Goal: Task Accomplishment & Management: Manage account settings

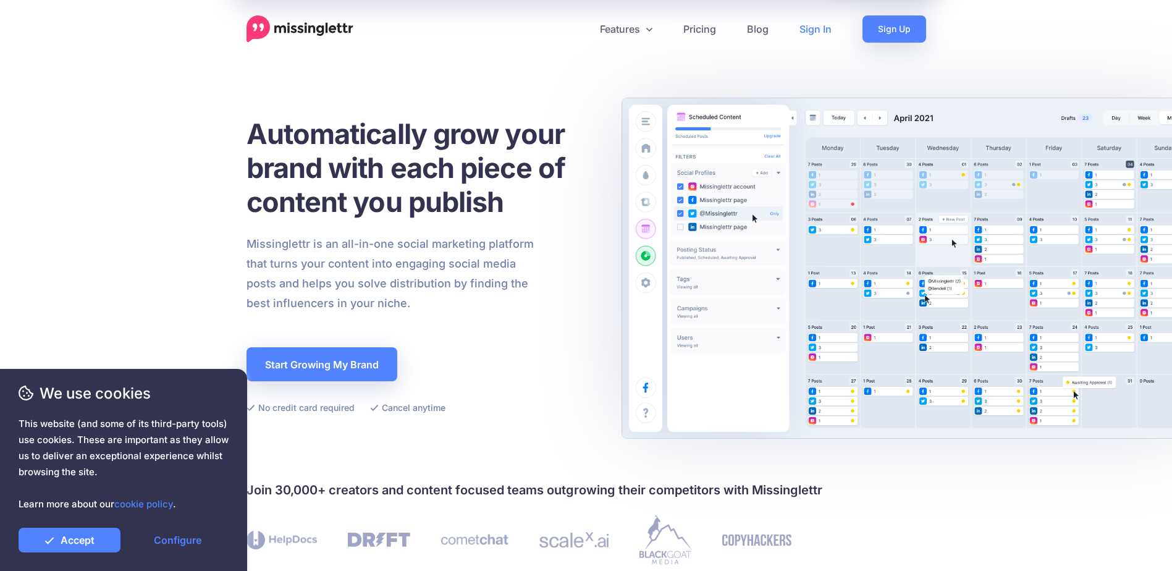
click at [831, 20] on link "Sign In" at bounding box center [815, 28] width 63 height 27
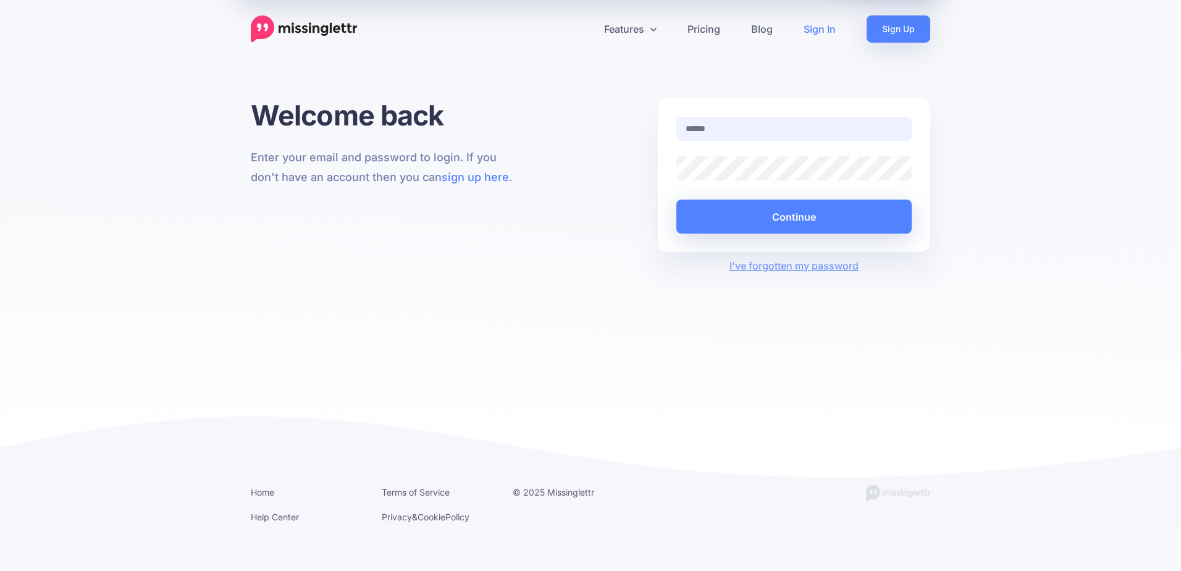
click at [773, 135] on input "text" at bounding box center [793, 129] width 235 height 24
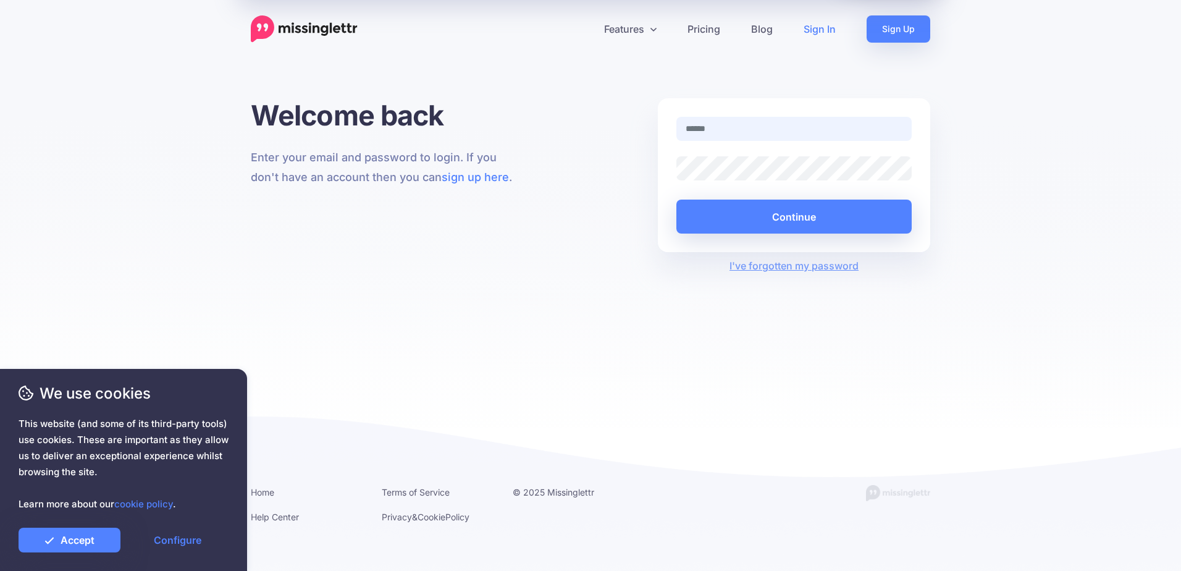
type input "**********"
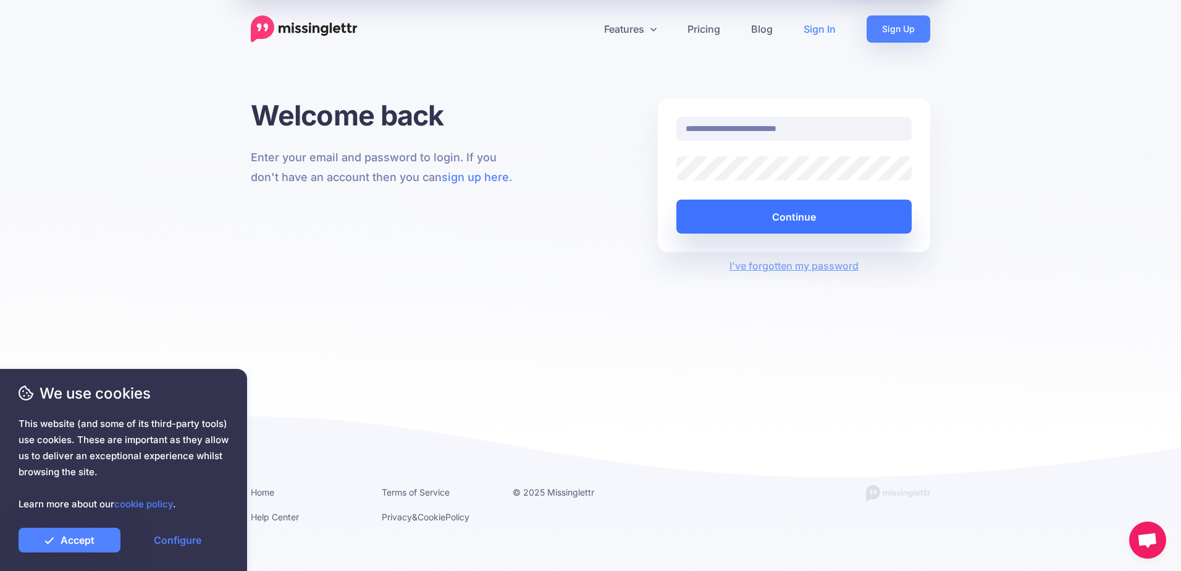
click at [848, 213] on button "Continue" at bounding box center [793, 217] width 235 height 34
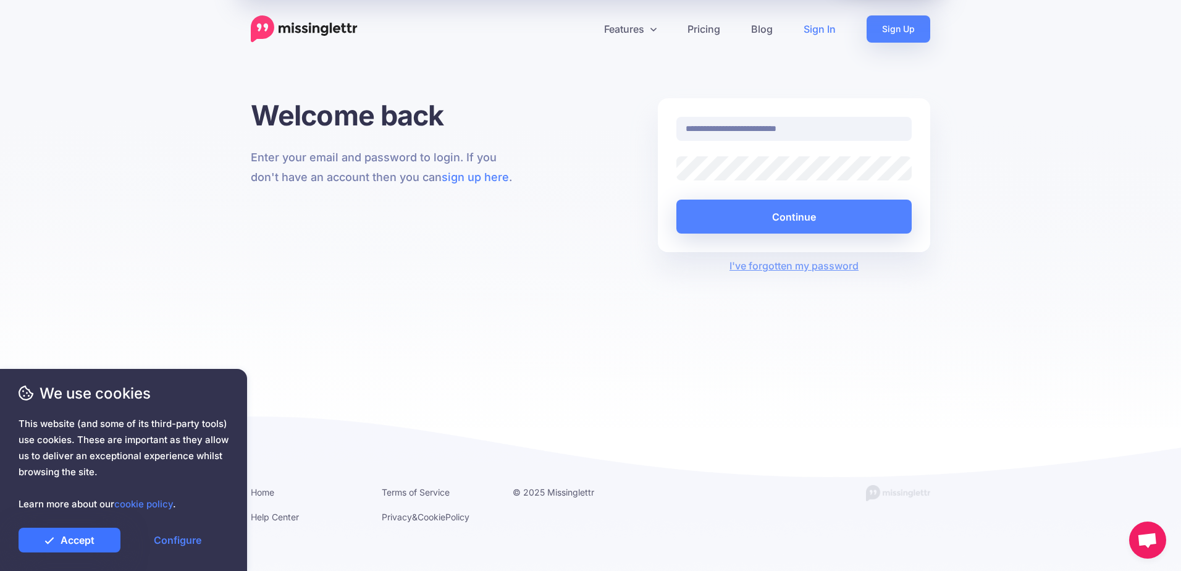
click at [83, 541] on link "Accept" at bounding box center [70, 540] width 102 height 25
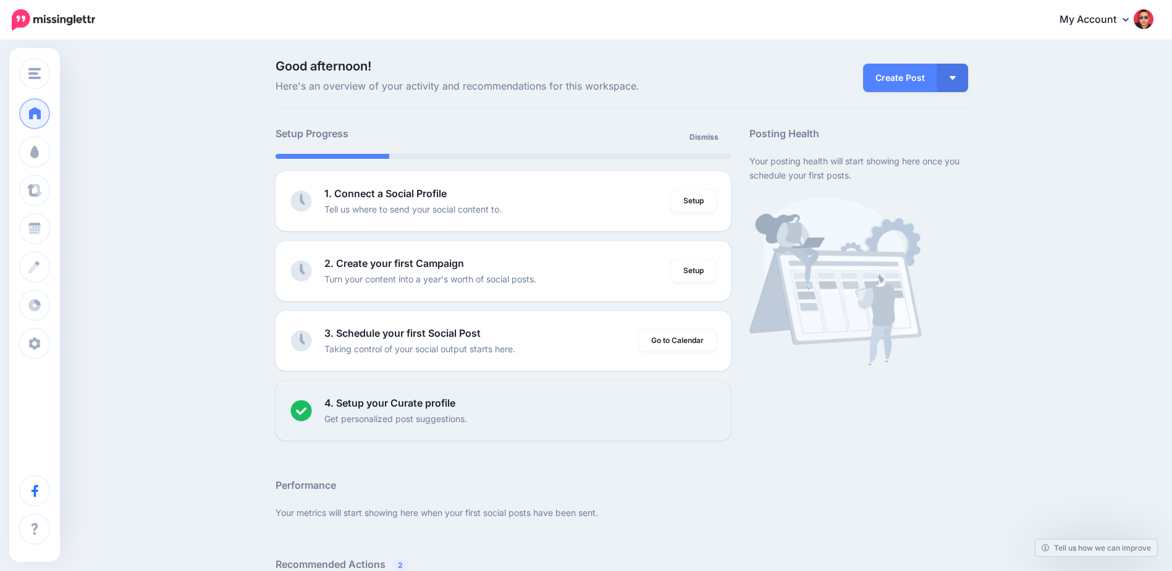
click at [1152, 17] on img at bounding box center [1144, 19] width 20 height 20
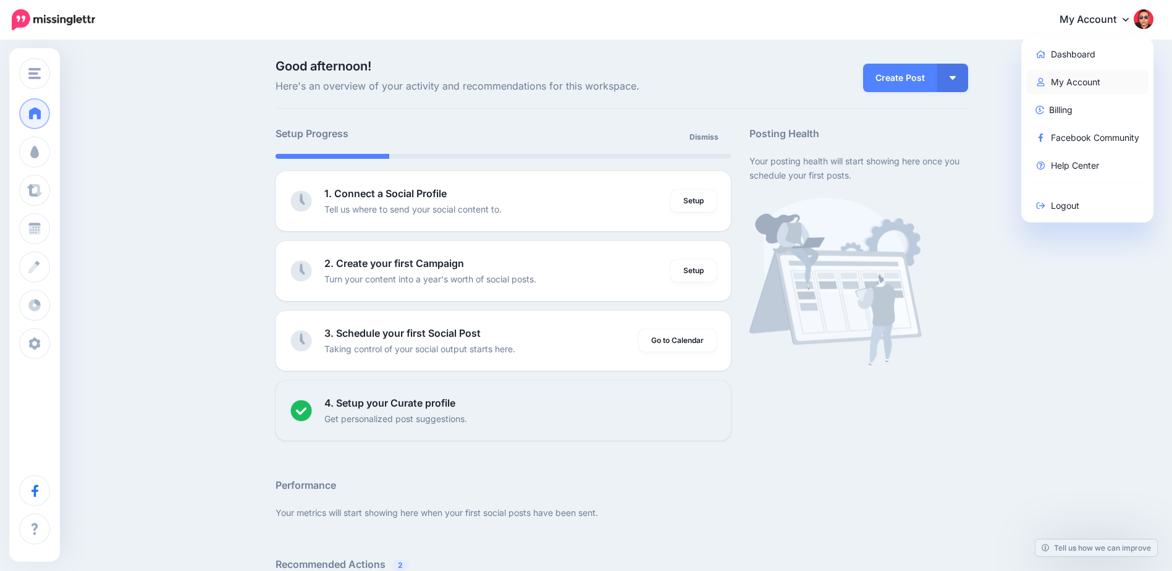
click at [1113, 82] on link "My Account" at bounding box center [1087, 82] width 123 height 24
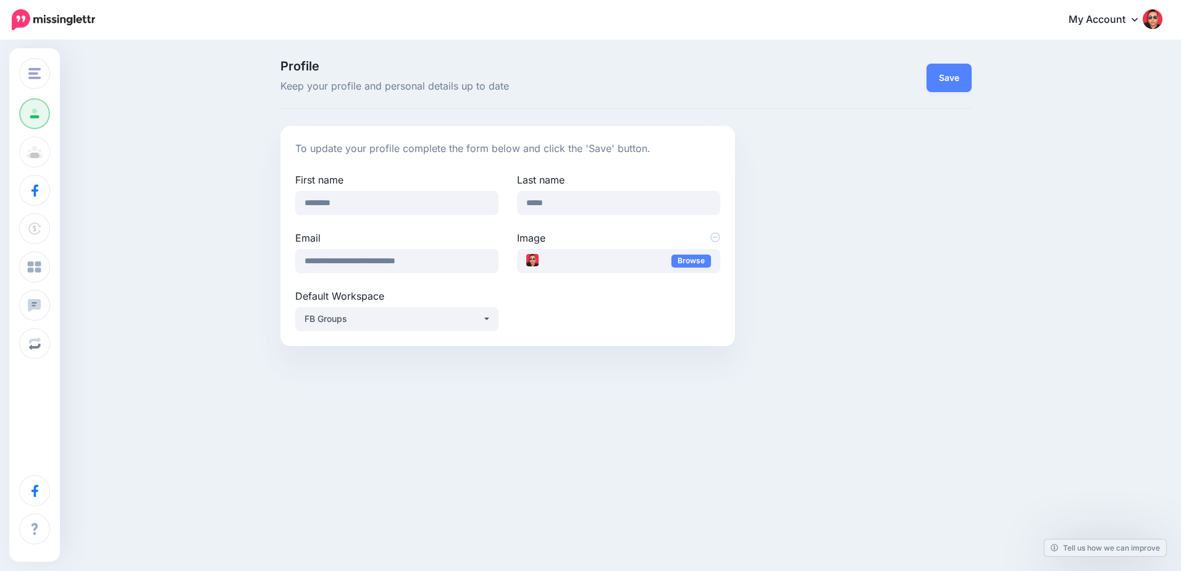
click at [1154, 22] on img at bounding box center [1153, 19] width 20 height 20
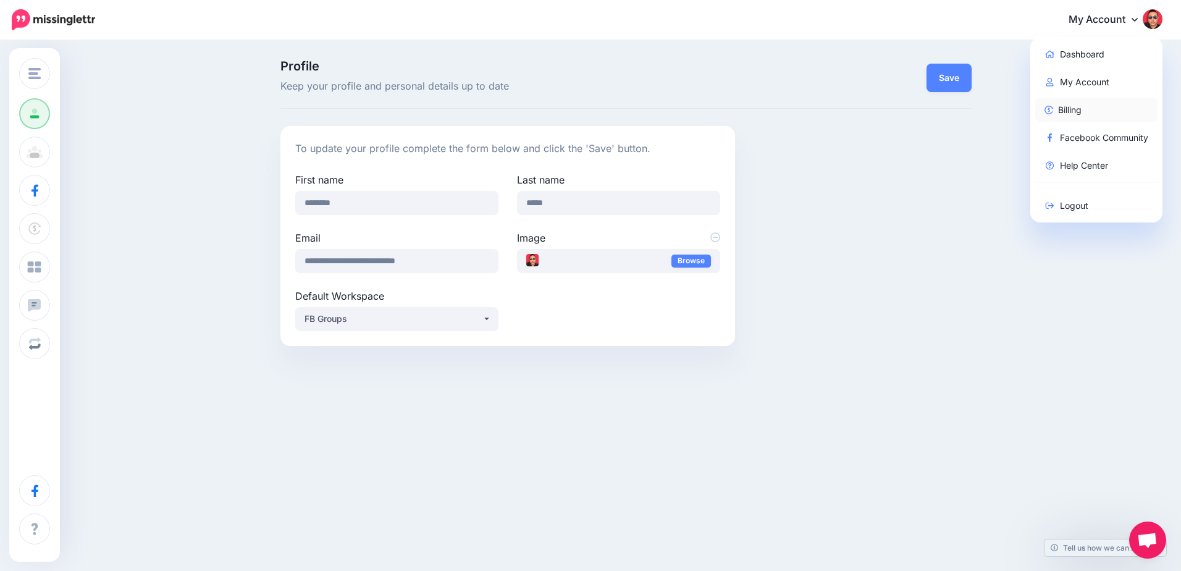
click at [1078, 113] on link "Billing" at bounding box center [1096, 110] width 123 height 24
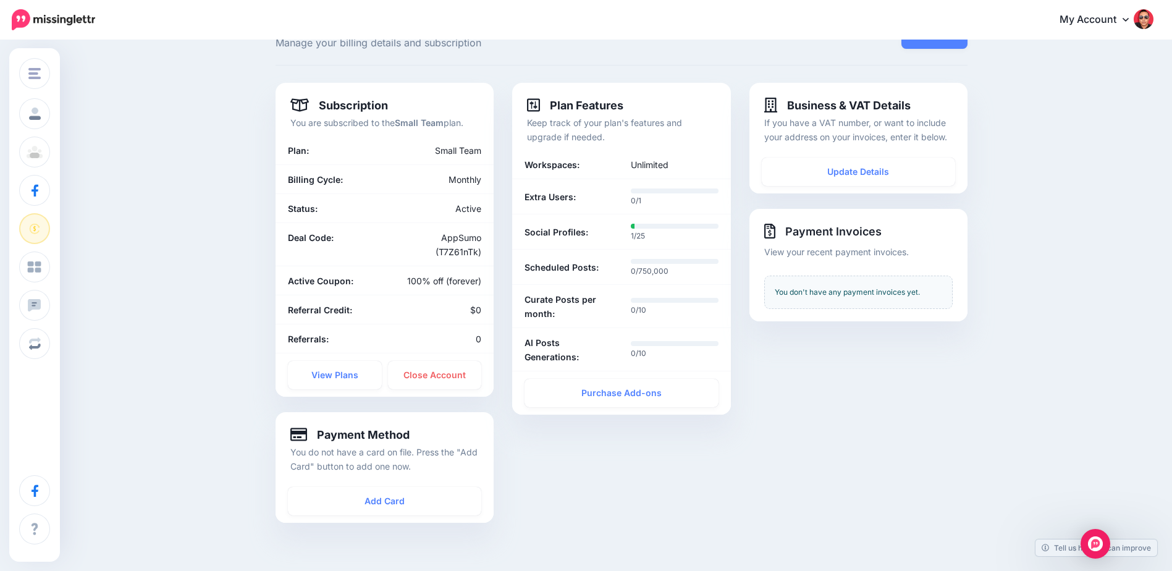
scroll to position [62, 0]
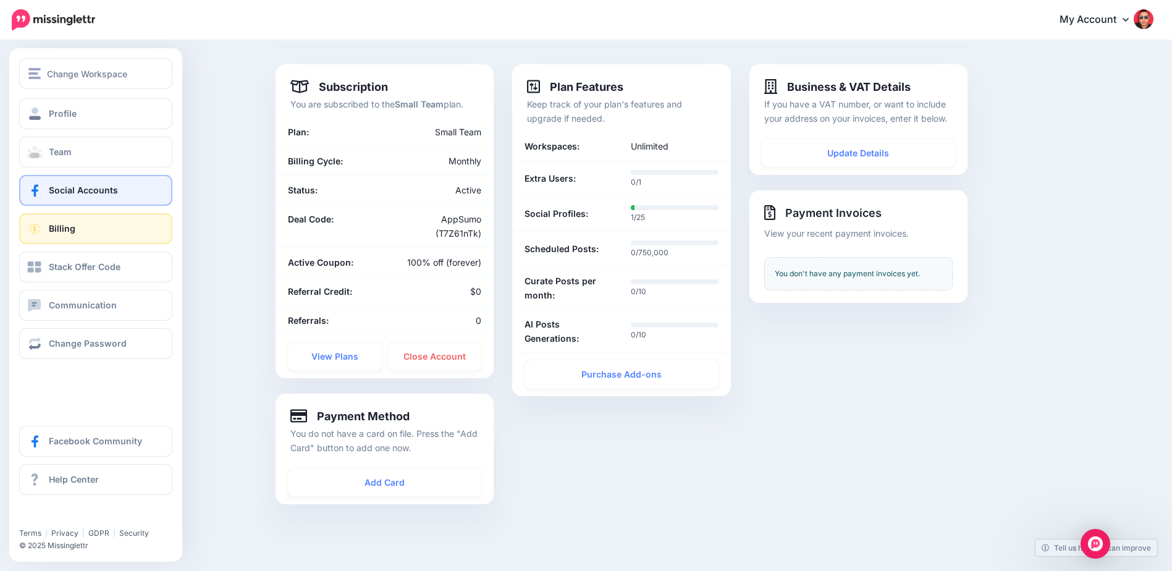
click at [69, 188] on span "Social Accounts" at bounding box center [83, 190] width 69 height 11
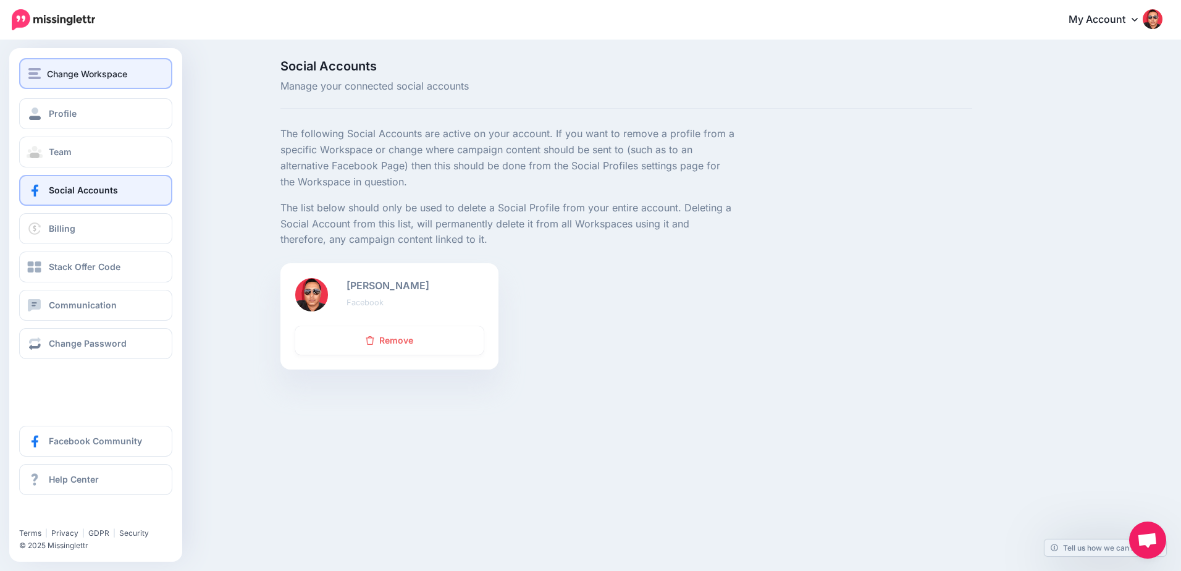
click at [40, 64] on button "Change Workspace" at bounding box center [95, 73] width 153 height 31
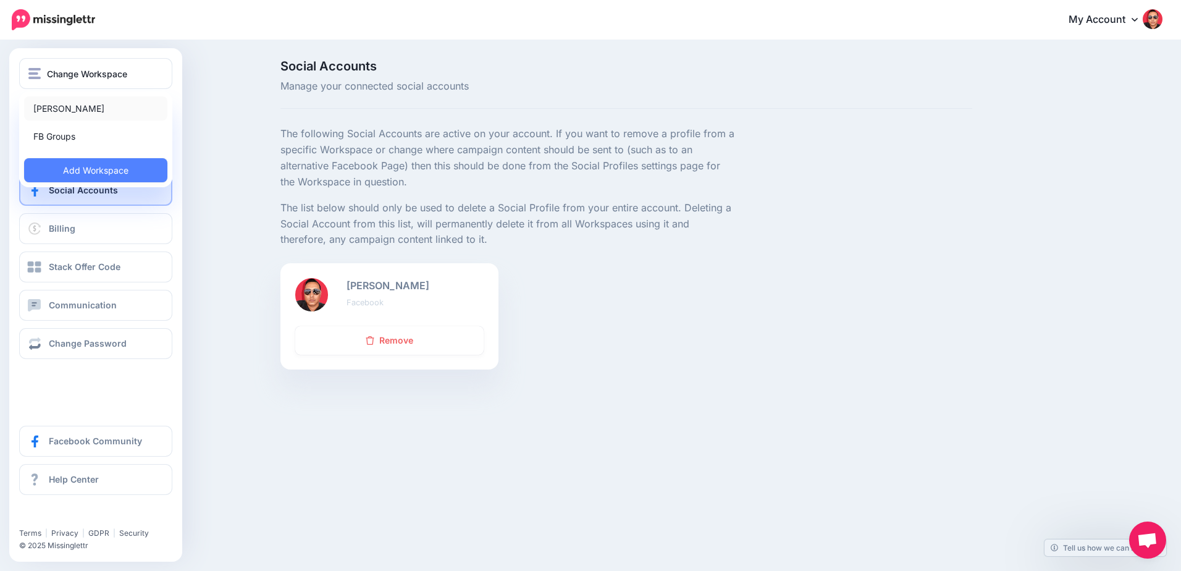
click at [51, 102] on link "[PERSON_NAME]" at bounding box center [95, 108] width 143 height 24
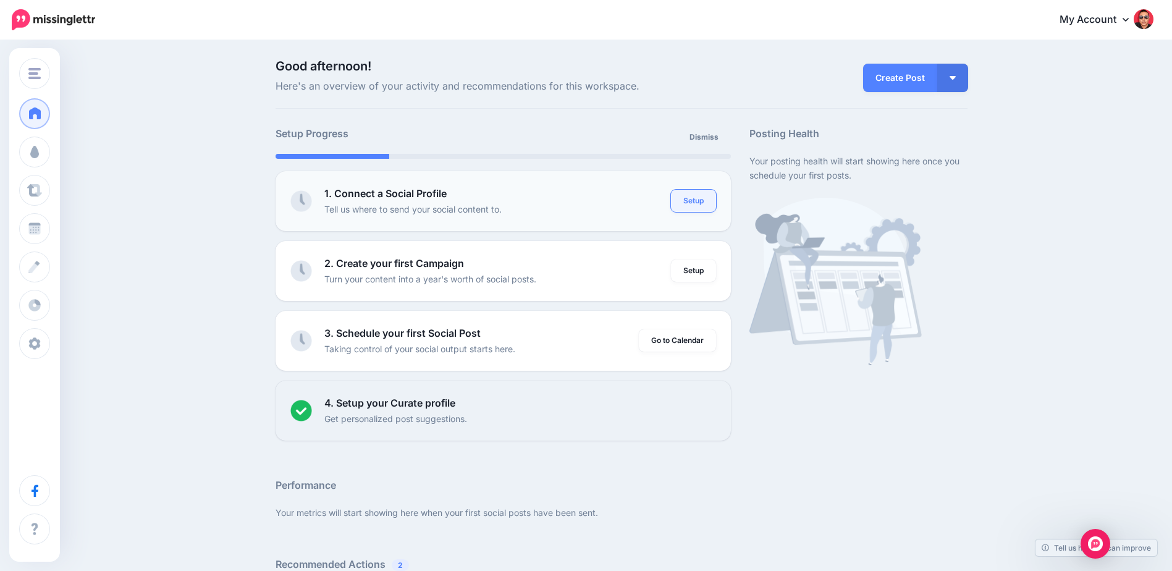
click at [690, 195] on link "Setup" at bounding box center [693, 201] width 45 height 22
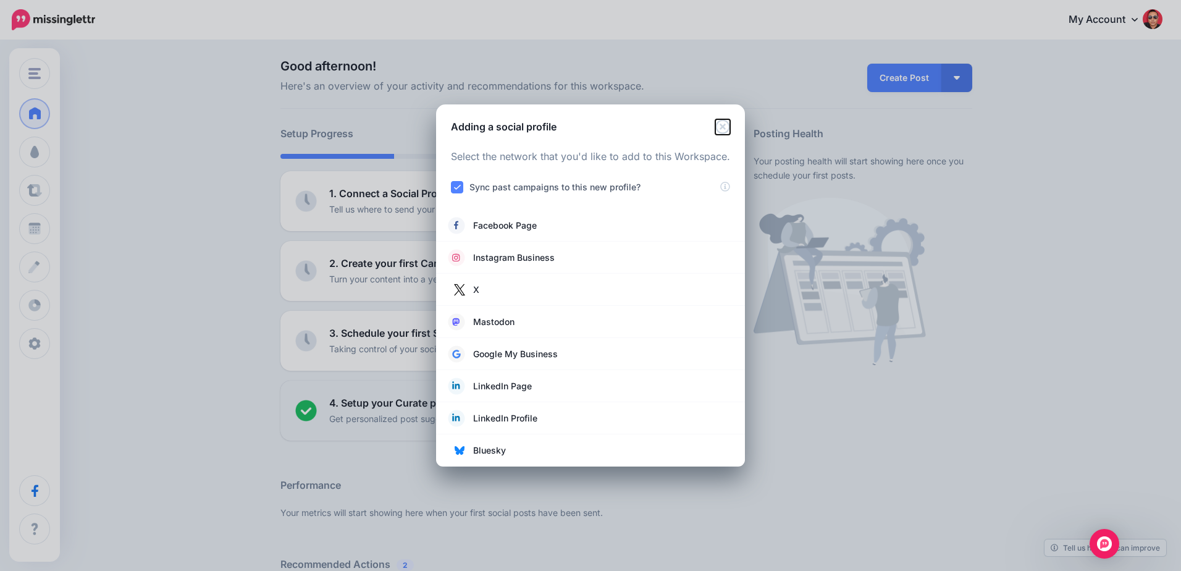
click at [725, 128] on icon "Close" at bounding box center [722, 126] width 14 height 14
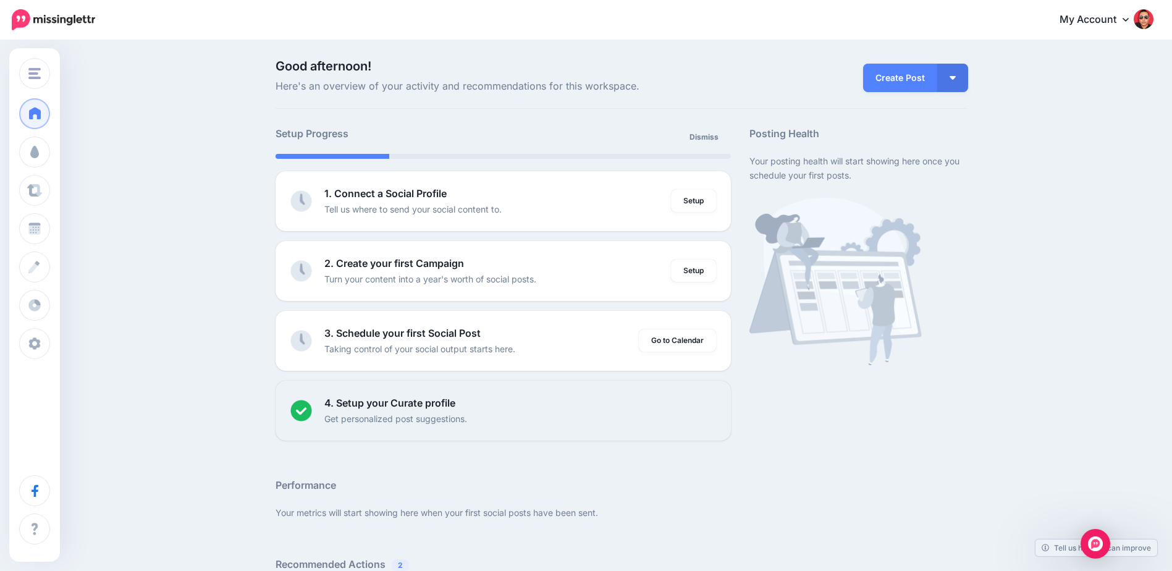
click at [1108, 31] on link "My Account" at bounding box center [1100, 20] width 106 height 30
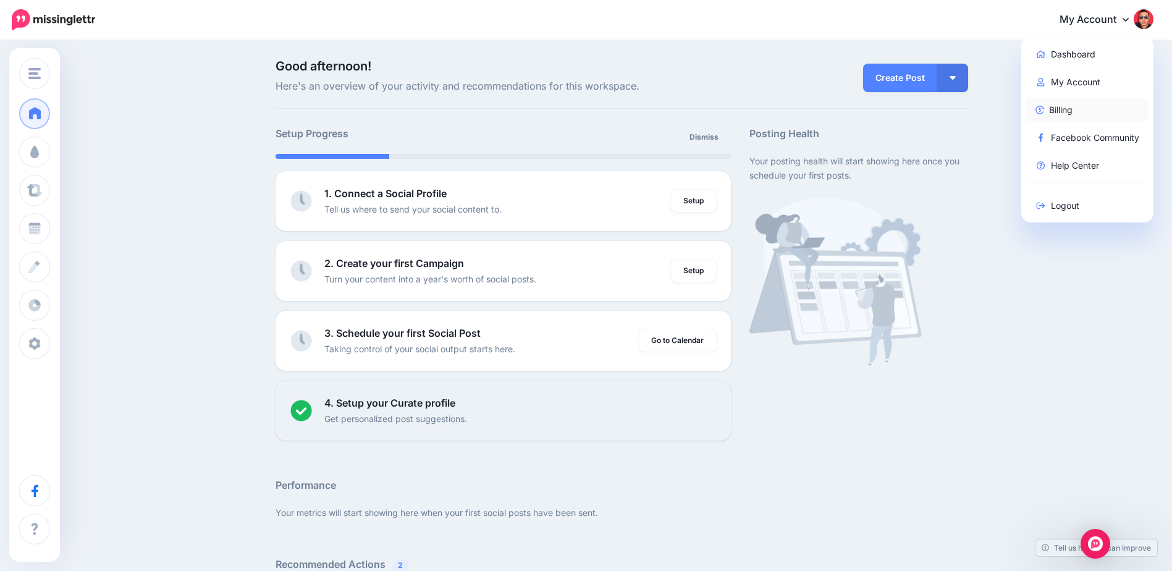
click at [1079, 104] on link "Billing" at bounding box center [1087, 110] width 123 height 24
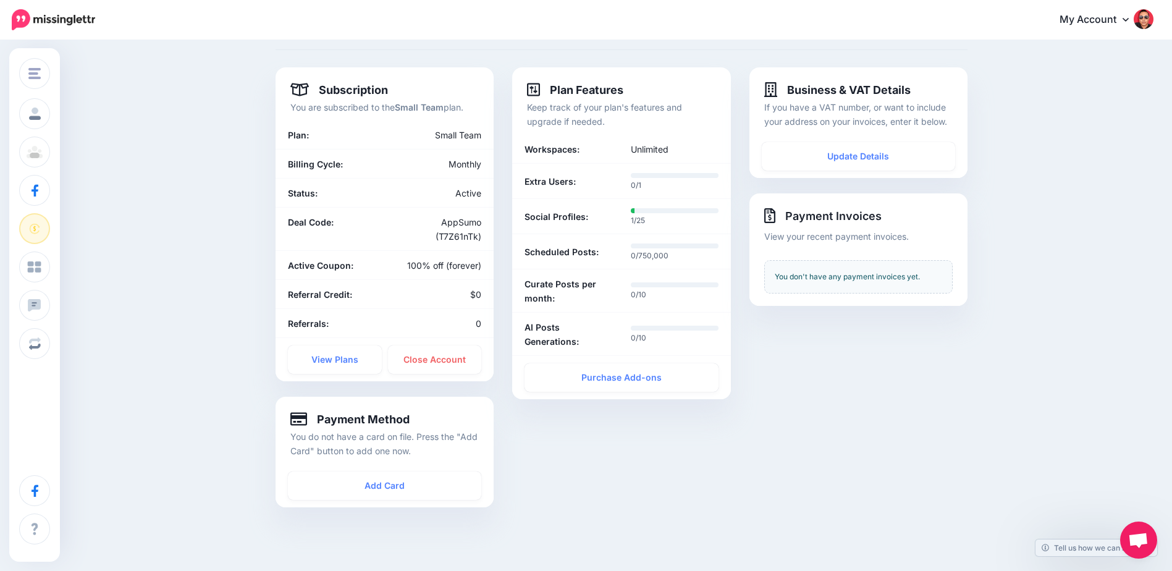
scroll to position [62, 0]
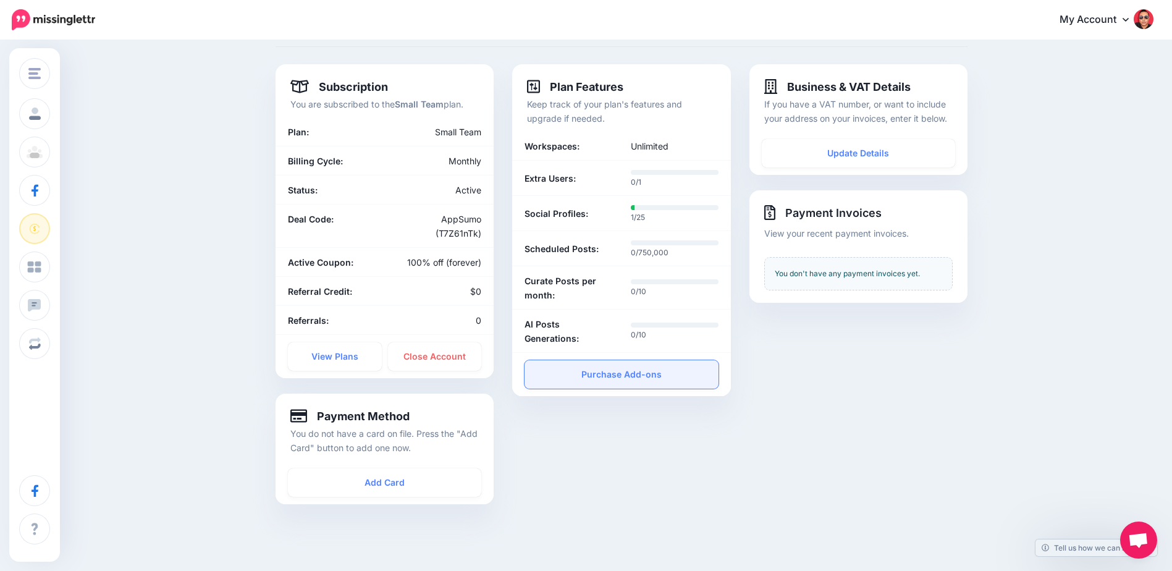
click at [699, 381] on link "Purchase Add-ons" at bounding box center [620, 374] width 193 height 28
click at [1153, 17] on img at bounding box center [1144, 19] width 20 height 20
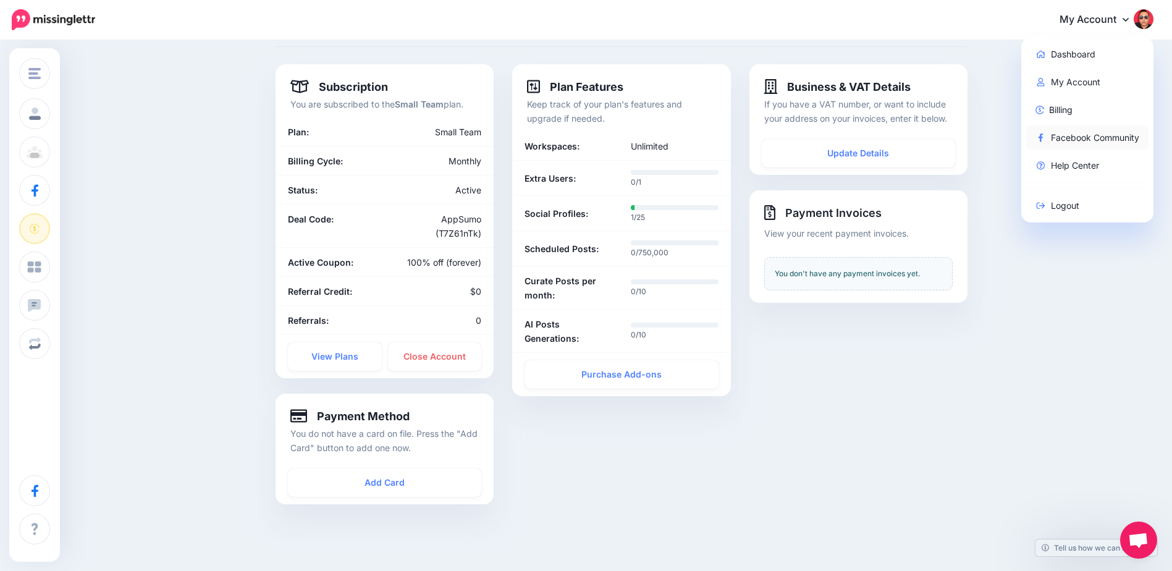
click at [1135, 145] on link "Facebook Community" at bounding box center [1087, 137] width 123 height 24
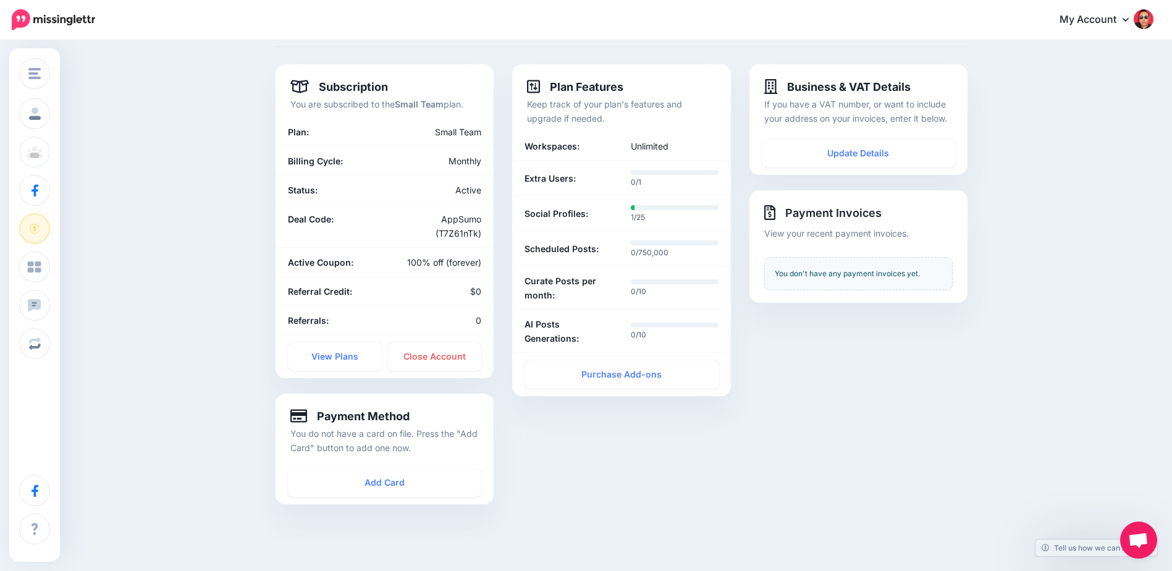
click at [1153, 18] on img at bounding box center [1144, 19] width 20 height 20
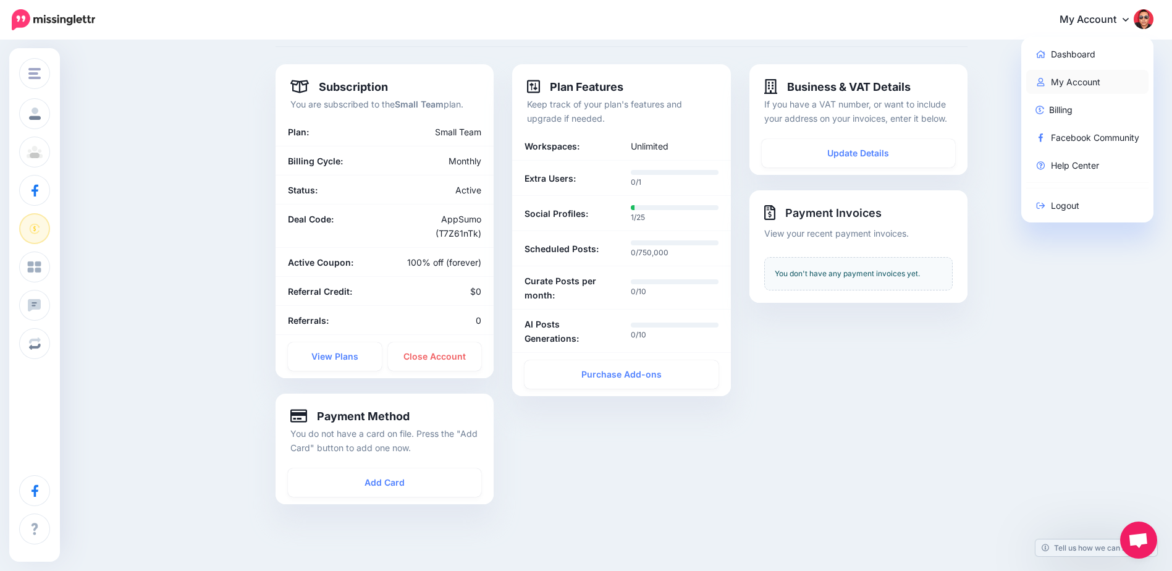
click at [1119, 74] on link "My Account" at bounding box center [1087, 82] width 123 height 24
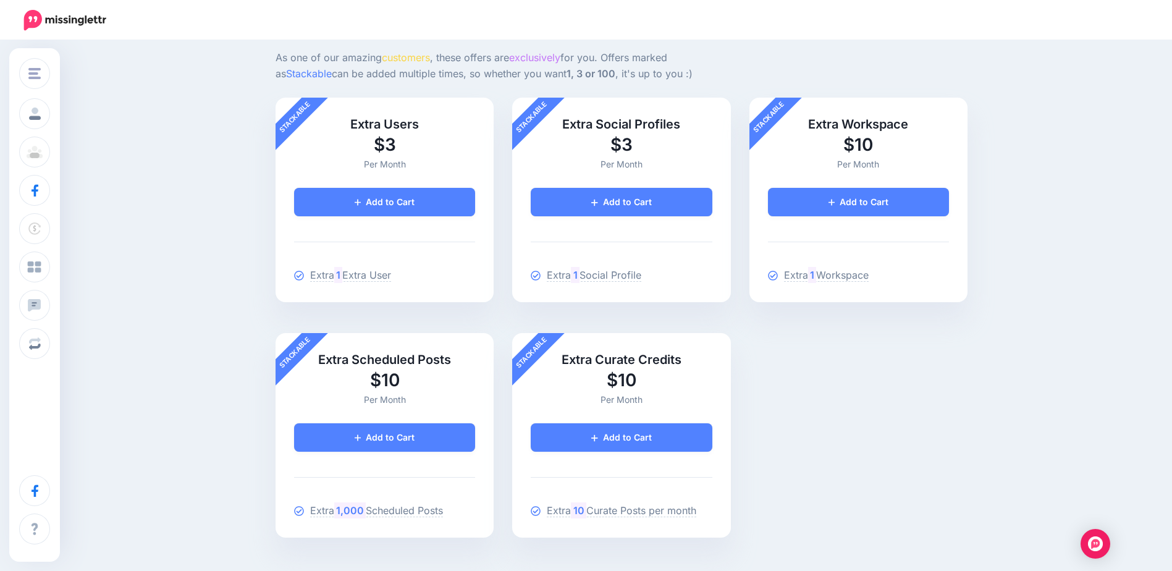
scroll to position [95, 0]
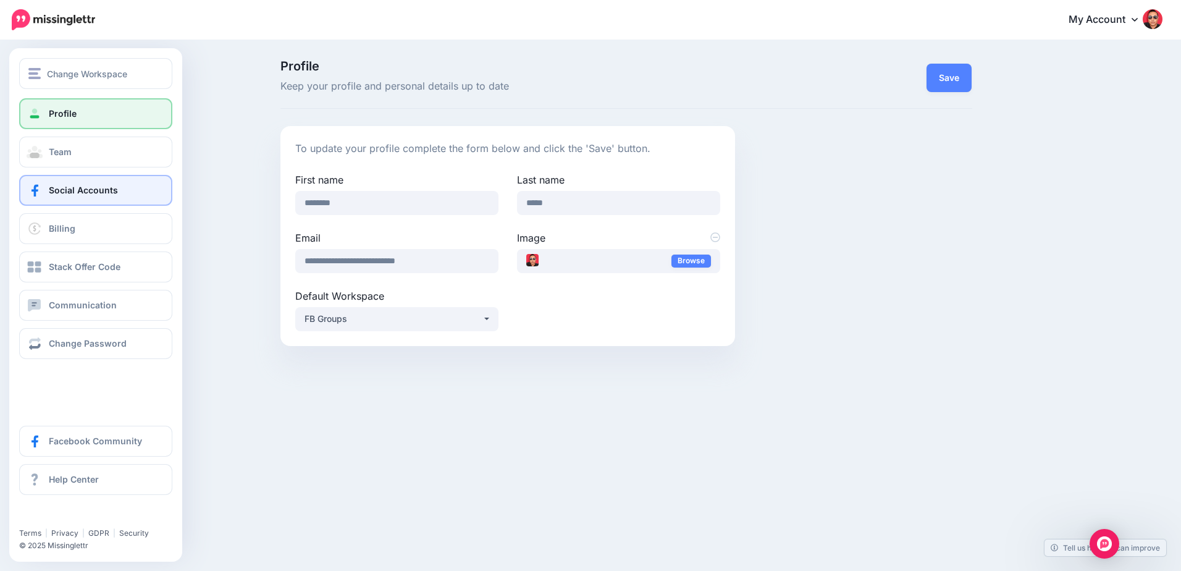
click at [60, 193] on span "Social Accounts" at bounding box center [83, 190] width 69 height 11
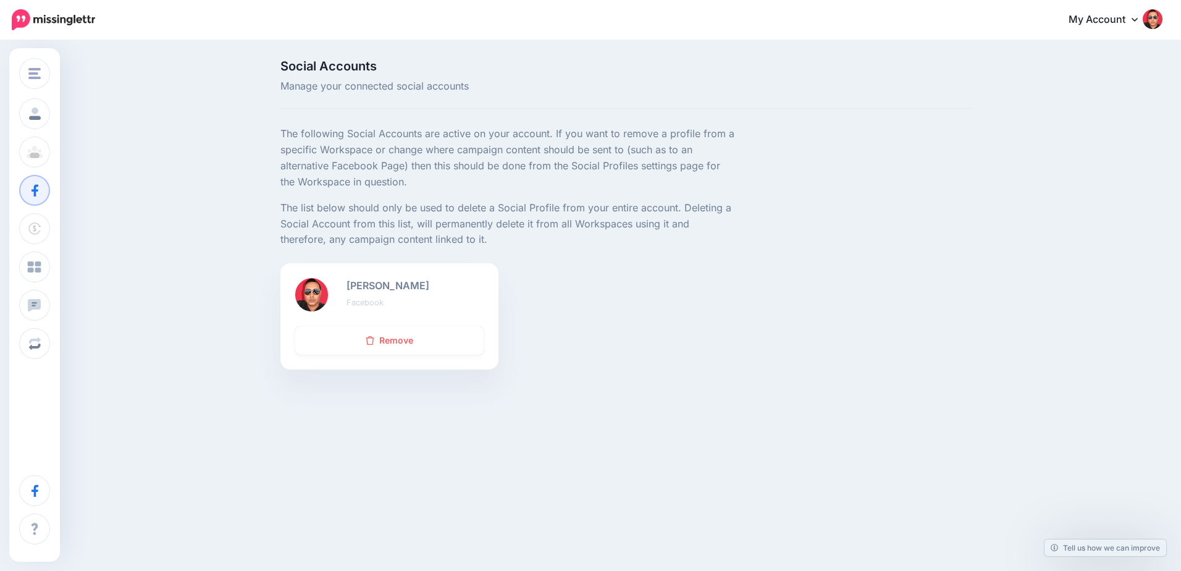
click at [383, 288] on b "[PERSON_NAME]" at bounding box center [388, 285] width 83 height 12
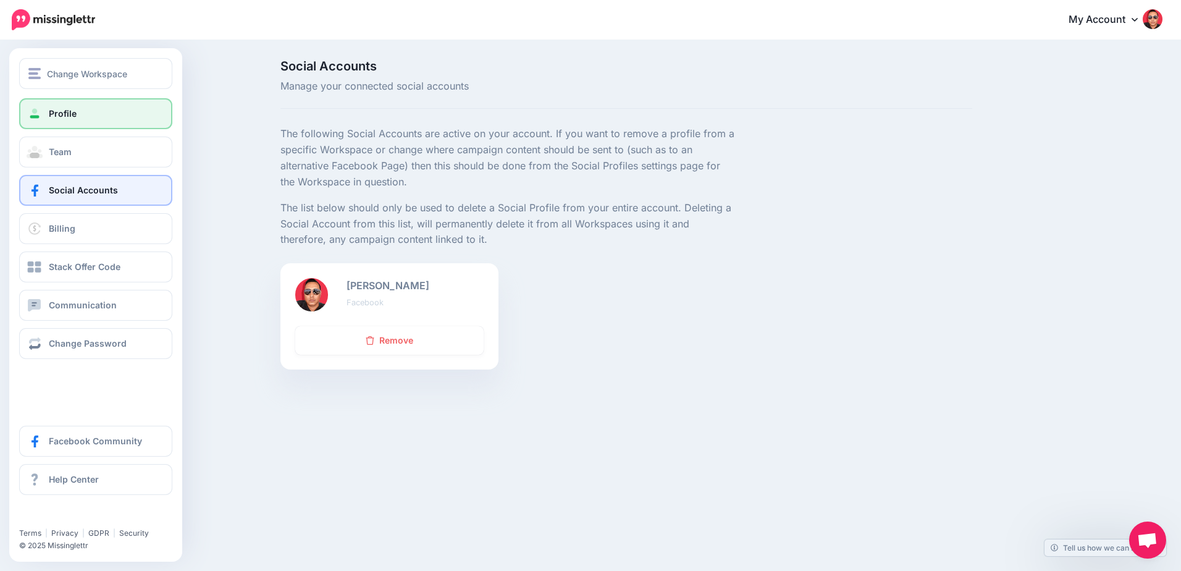
click at [74, 126] on link "Profile" at bounding box center [95, 113] width 153 height 31
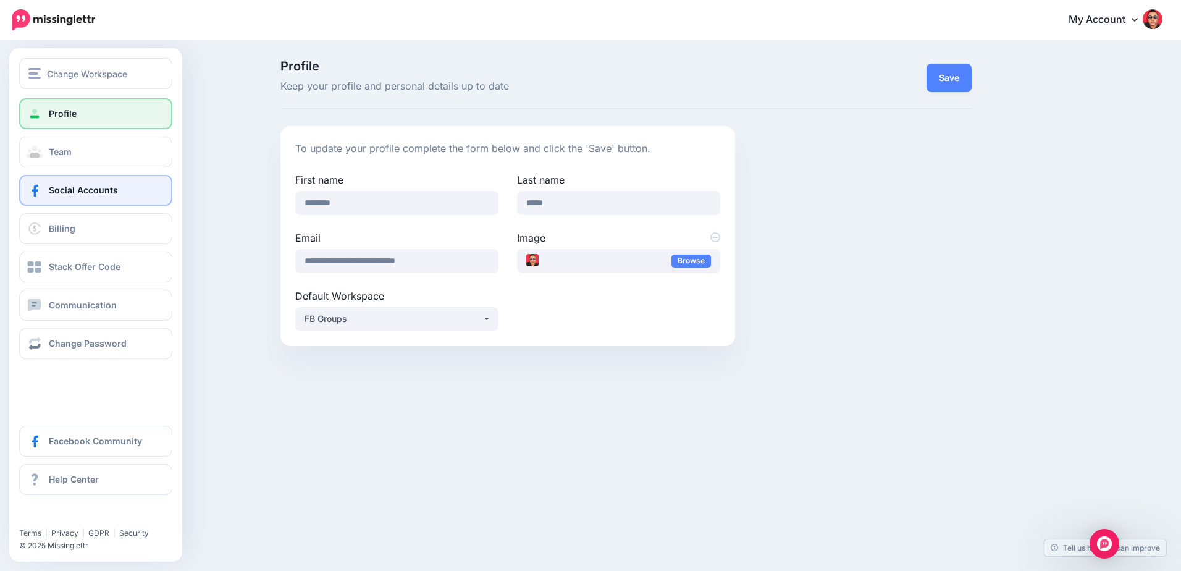
click at [69, 193] on span "Social Accounts" at bounding box center [83, 190] width 69 height 11
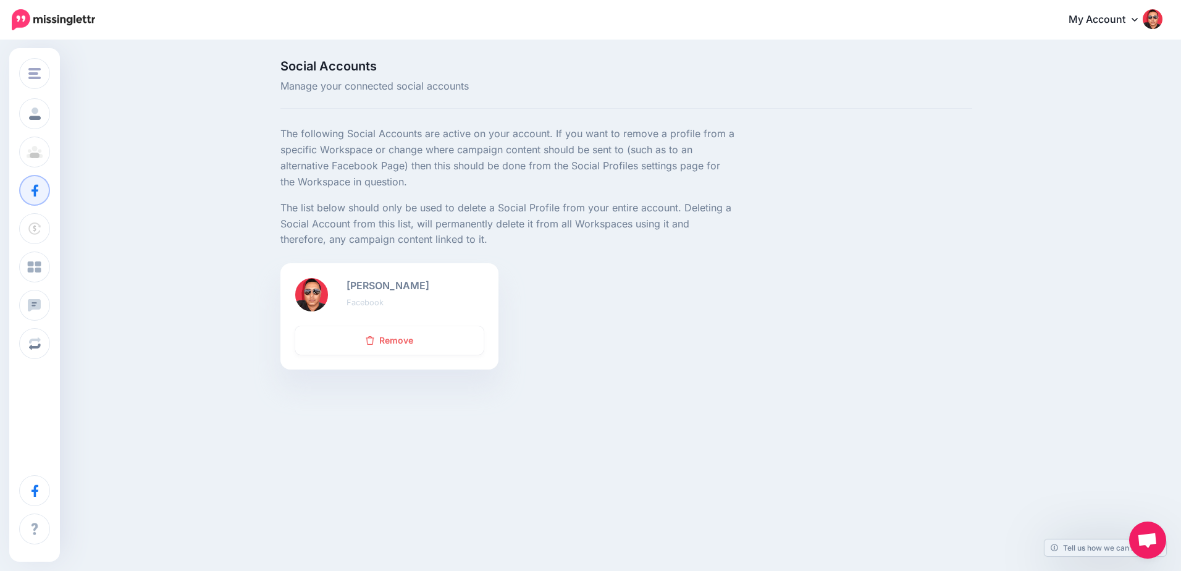
click at [46, 4] on nav "My Account Dashboard My Account Billing Facebook Community Help Center" at bounding box center [590, 20] width 1163 height 40
click at [51, 16] on img at bounding box center [53, 19] width 83 height 21
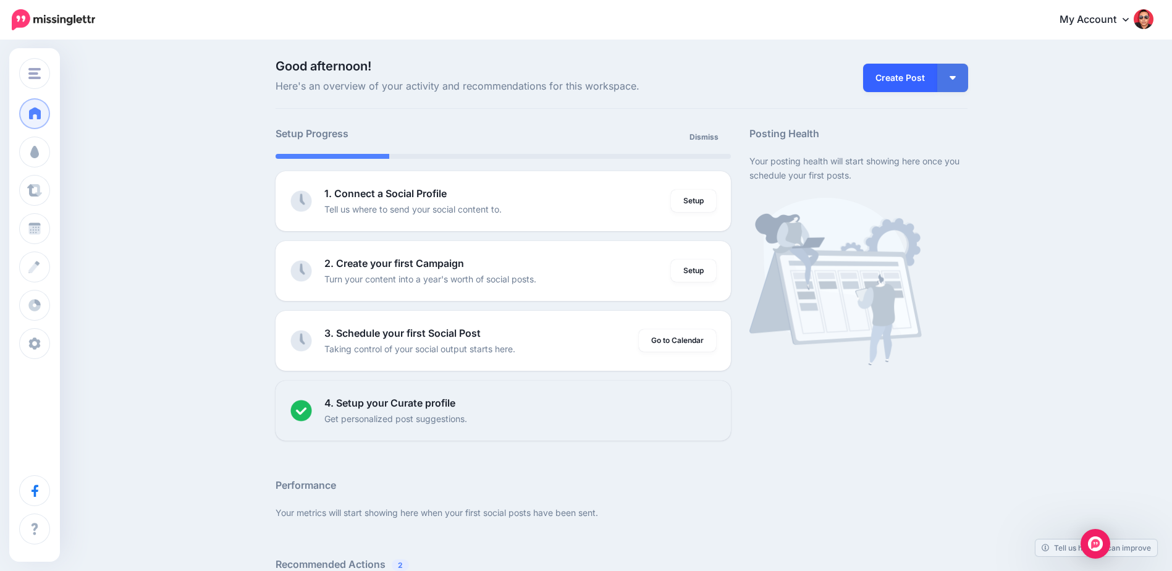
click at [871, 74] on link "Create Post" at bounding box center [900, 78] width 74 height 28
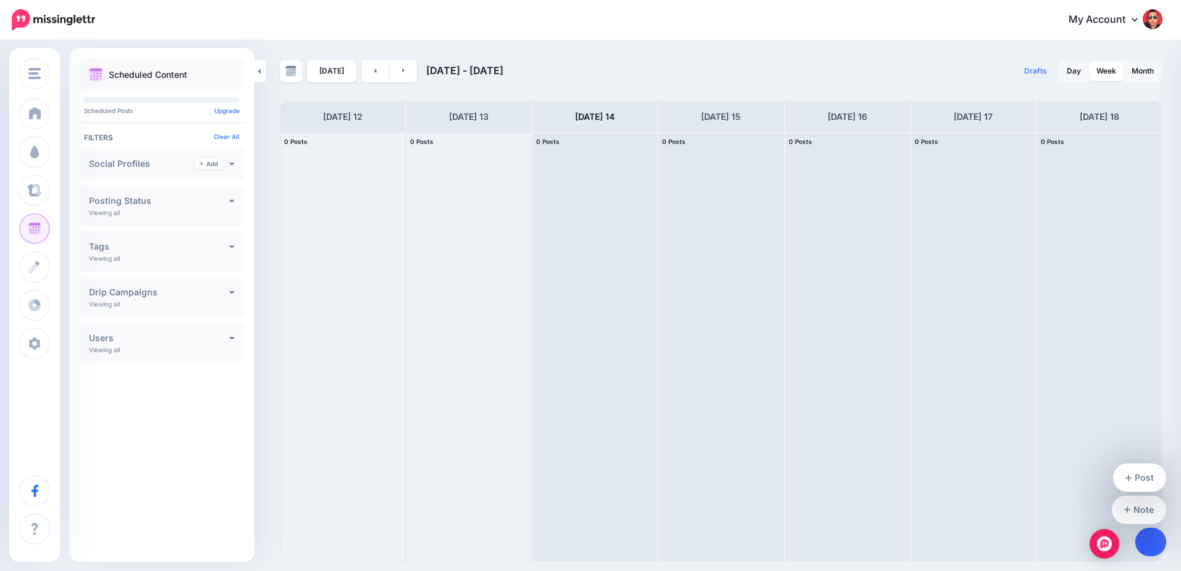
click at [1161, 541] on link at bounding box center [1151, 542] width 32 height 28
click at [1135, 472] on link "Post" at bounding box center [1140, 477] width 54 height 28
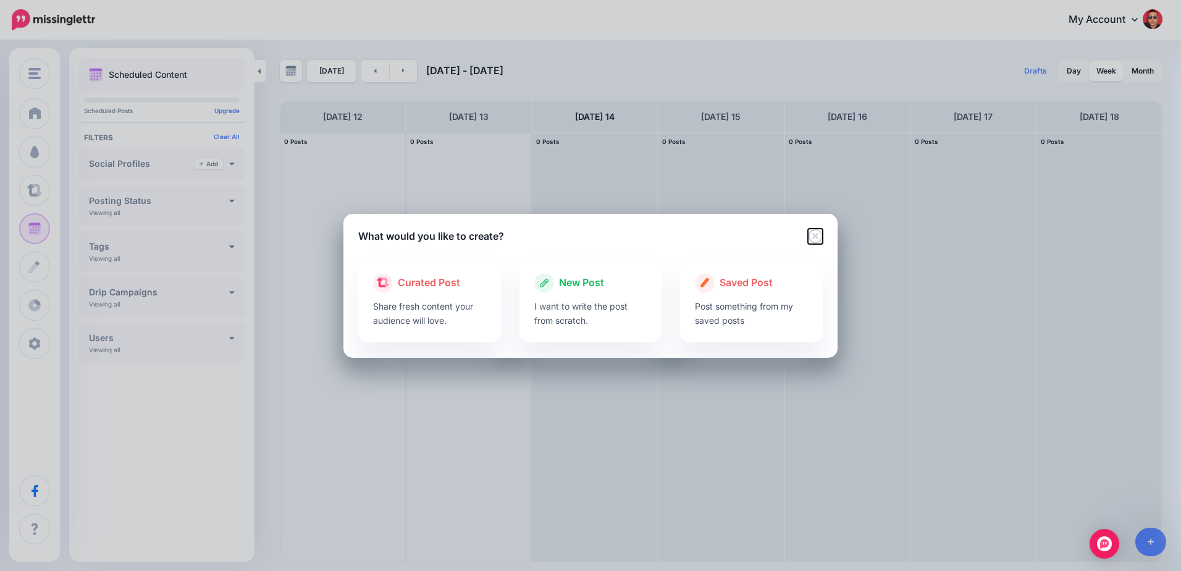
click at [819, 237] on icon "Close" at bounding box center [815, 236] width 15 height 15
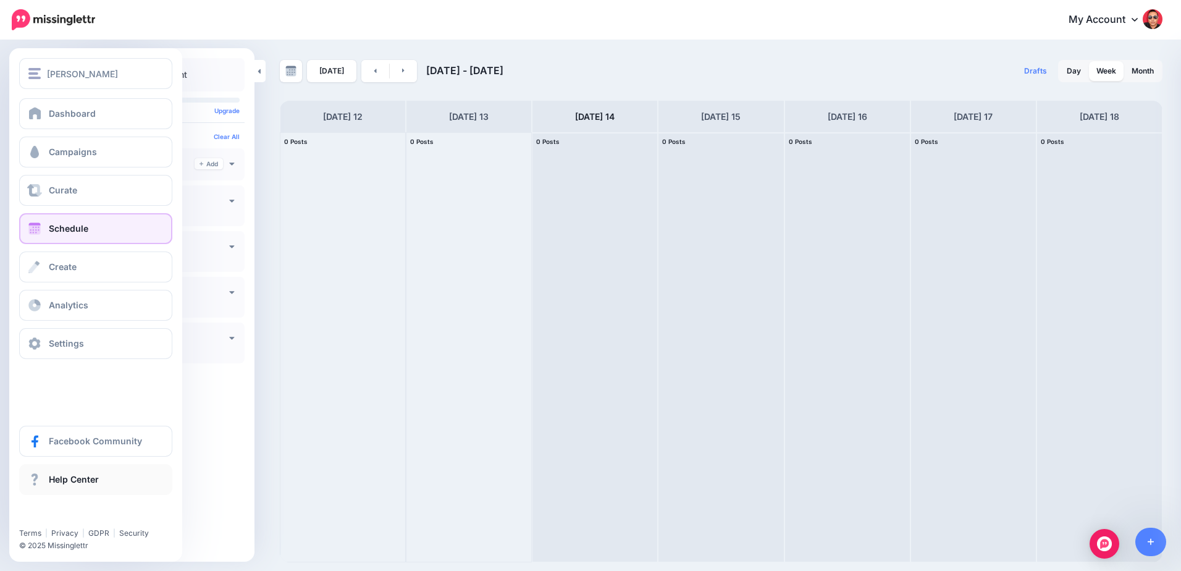
click at [49, 480] on span "Help Center" at bounding box center [74, 479] width 50 height 11
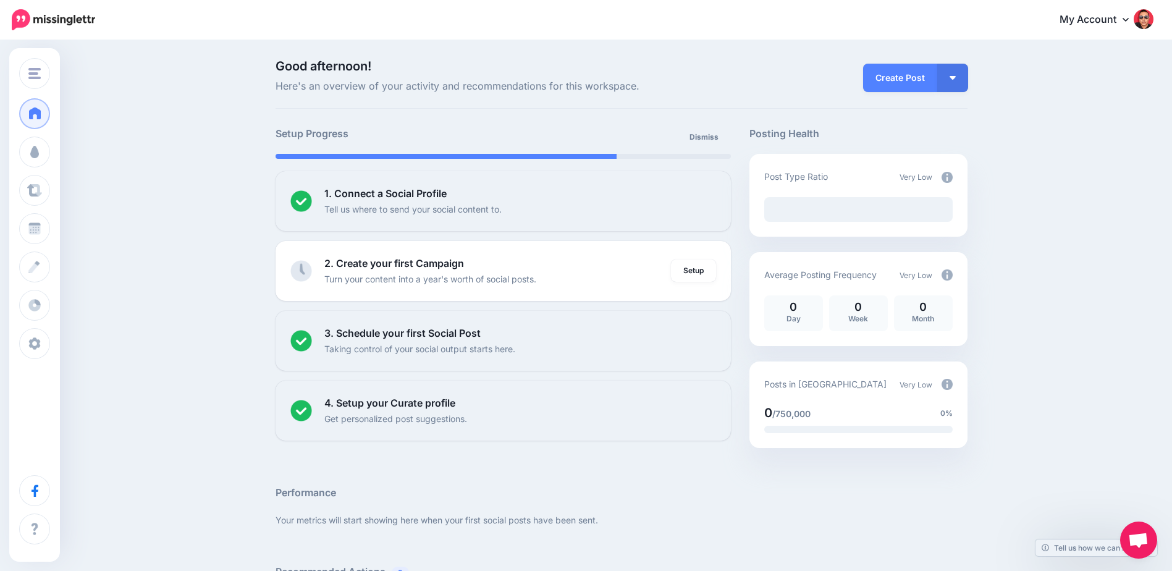
click at [510, 480] on div at bounding box center [622, 466] width 692 height 37
